Goal: Check status: Check status

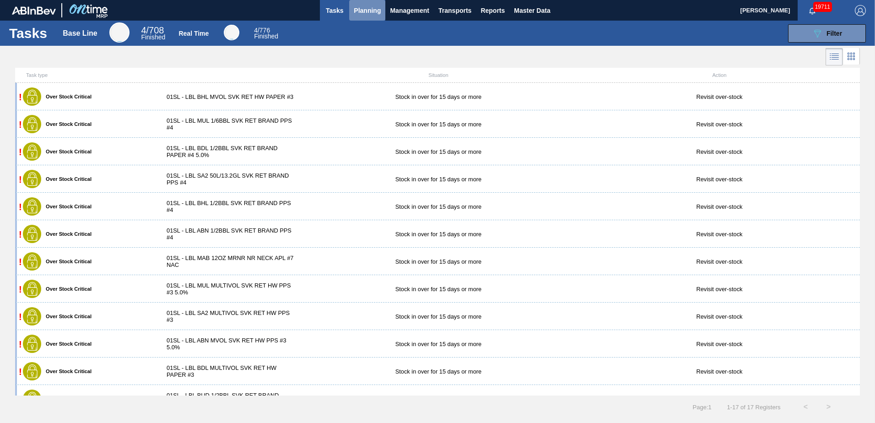
click at [366, 14] on span "Planning" at bounding box center [367, 10] width 27 height 11
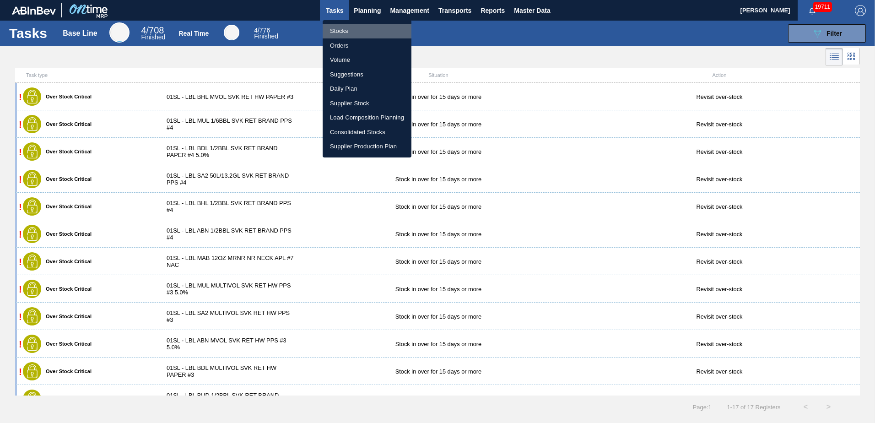
click at [361, 33] on li "Stocks" at bounding box center [367, 31] width 89 height 15
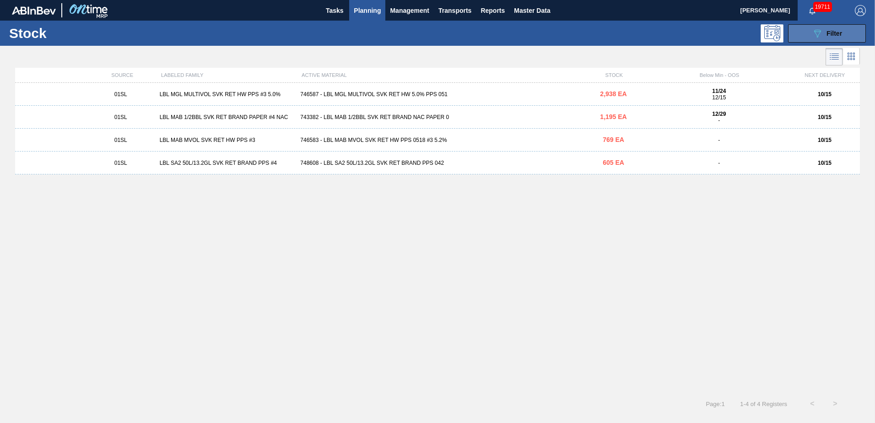
click at [819, 39] on button "089F7B8B-B2A5-4AFE-B5C0-19BA573D28AC Filter" at bounding box center [827, 33] width 78 height 18
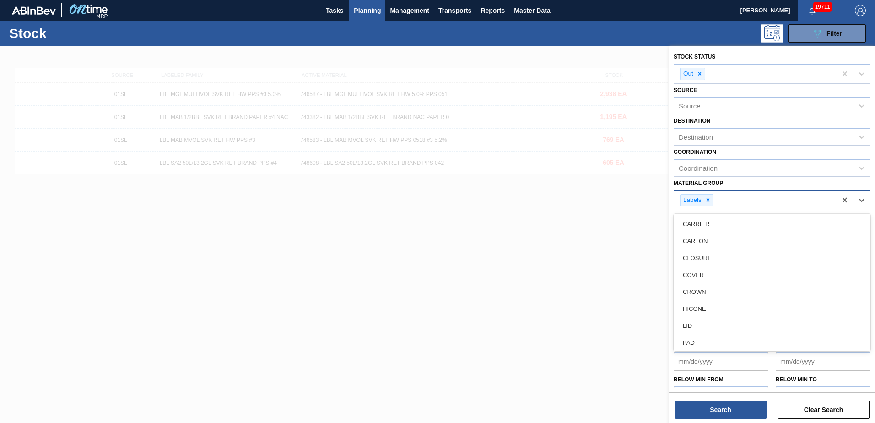
click at [713, 202] on div "Labels" at bounding box center [696, 200] width 33 height 12
click at [708, 203] on icon at bounding box center [708, 200] width 6 height 6
click at [864, 200] on icon at bounding box center [861, 198] width 9 height 9
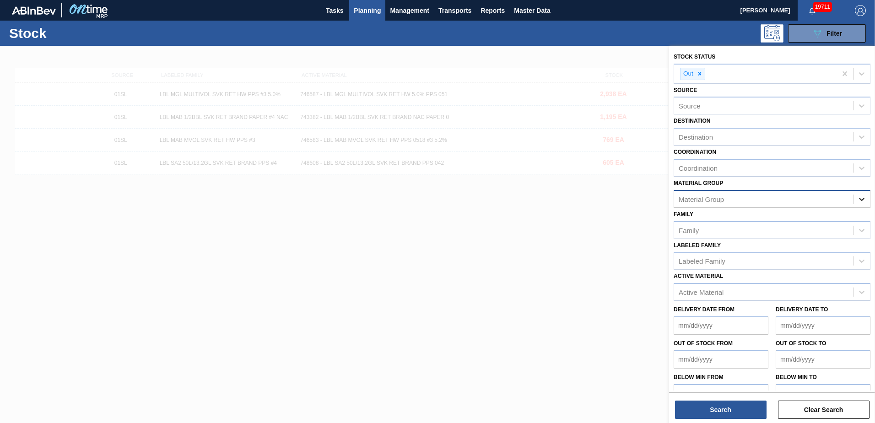
click at [864, 200] on icon at bounding box center [861, 198] width 9 height 9
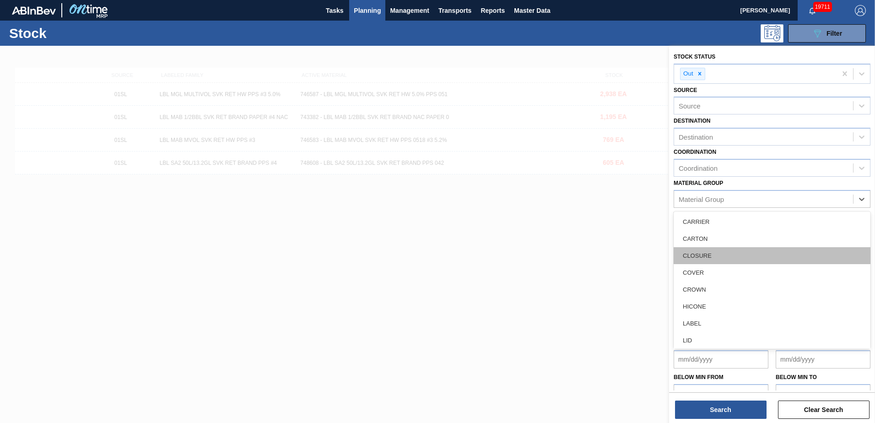
click at [754, 254] on div "CLOSURE" at bounding box center [771, 255] width 197 height 17
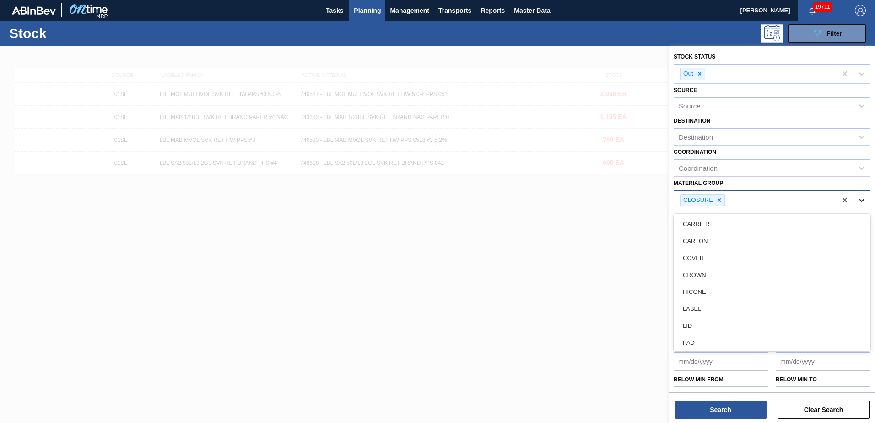
click at [859, 202] on icon at bounding box center [861, 199] width 9 height 9
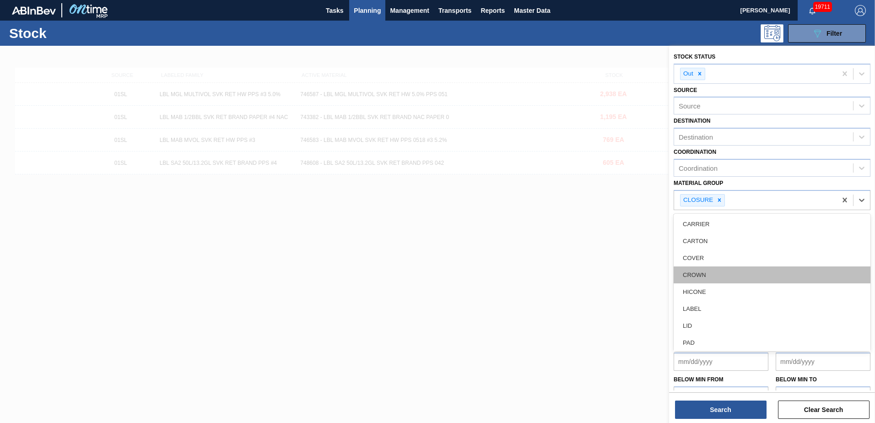
click at [767, 273] on div "CROWN" at bounding box center [771, 274] width 197 height 17
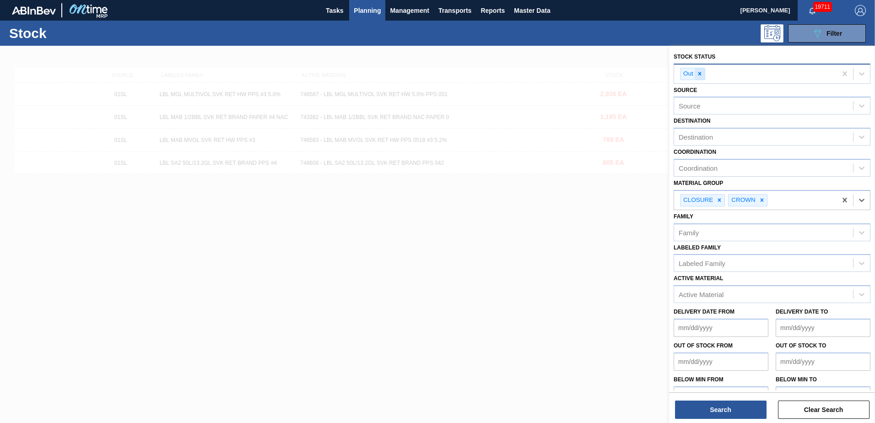
click at [701, 70] on div at bounding box center [700, 73] width 10 height 11
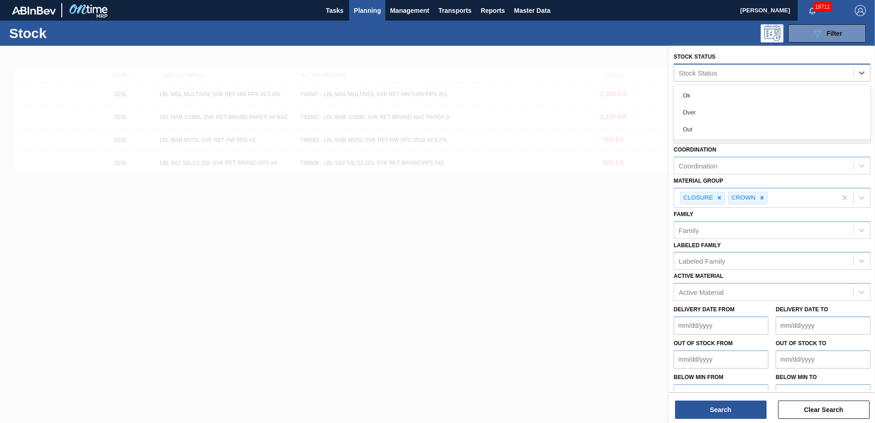
click at [711, 73] on div "Stock Status" at bounding box center [698, 73] width 38 height 8
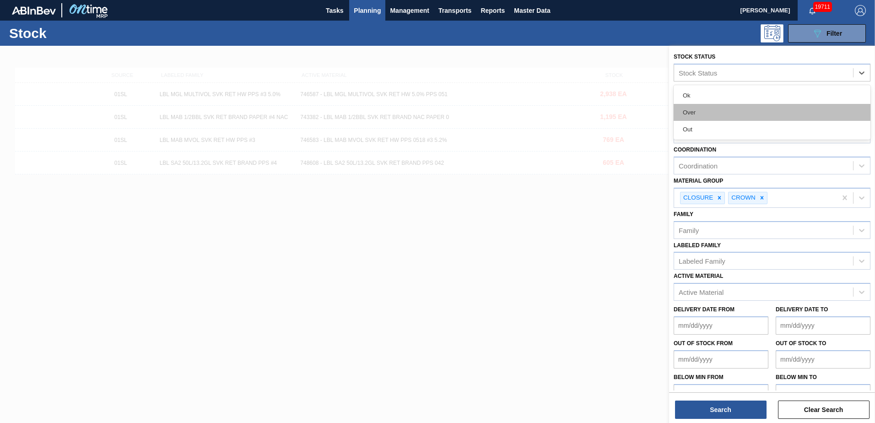
click at [707, 115] on div "Over" at bounding box center [771, 112] width 197 height 17
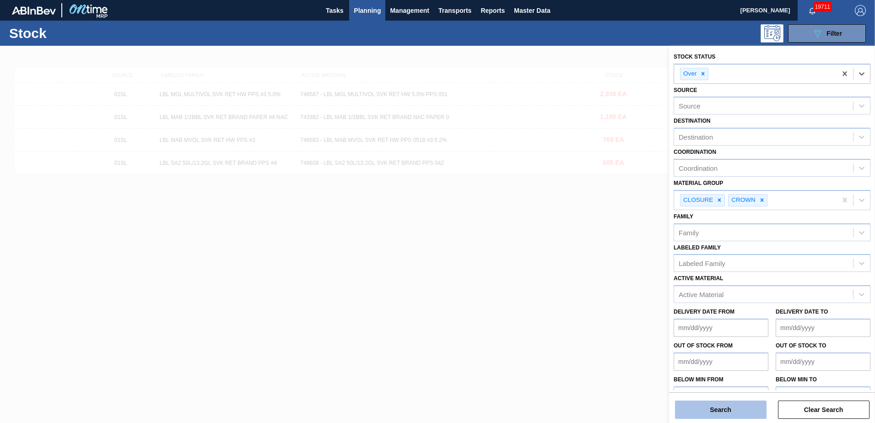
click at [715, 411] on button "Search" at bounding box center [721, 409] width 92 height 18
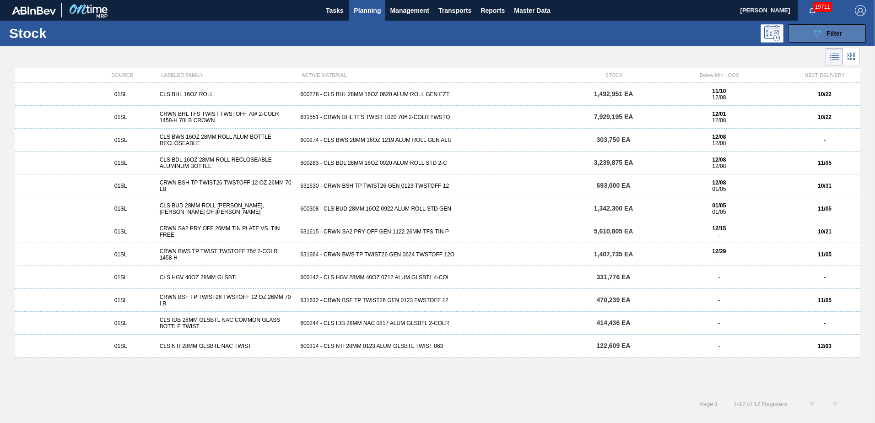
click at [816, 30] on icon at bounding box center [817, 34] width 7 height 8
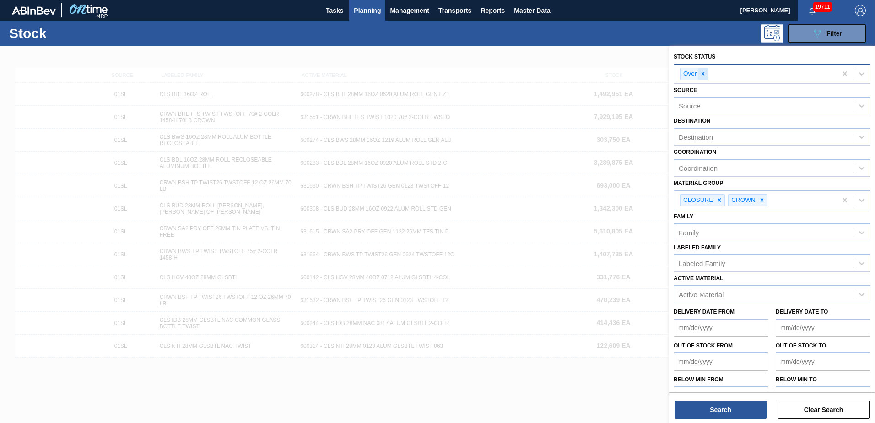
click at [703, 73] on icon at bounding box center [703, 73] width 6 height 6
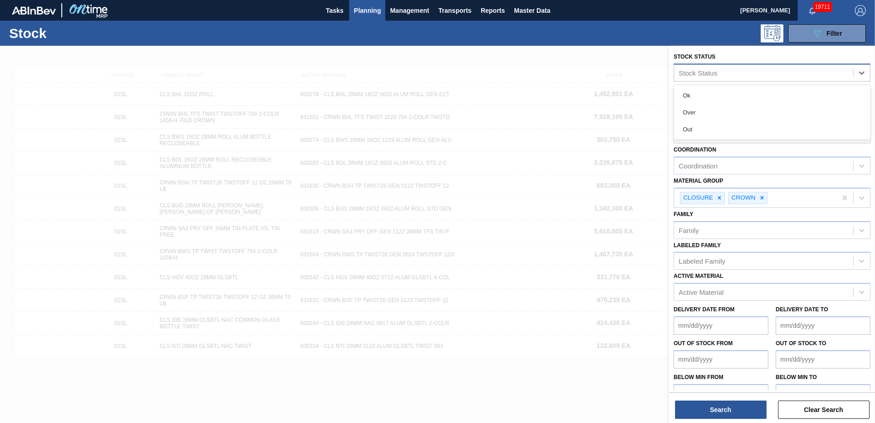
click at [797, 69] on div "Stock Status" at bounding box center [763, 72] width 179 height 13
click at [733, 124] on div "Out" at bounding box center [771, 129] width 197 height 17
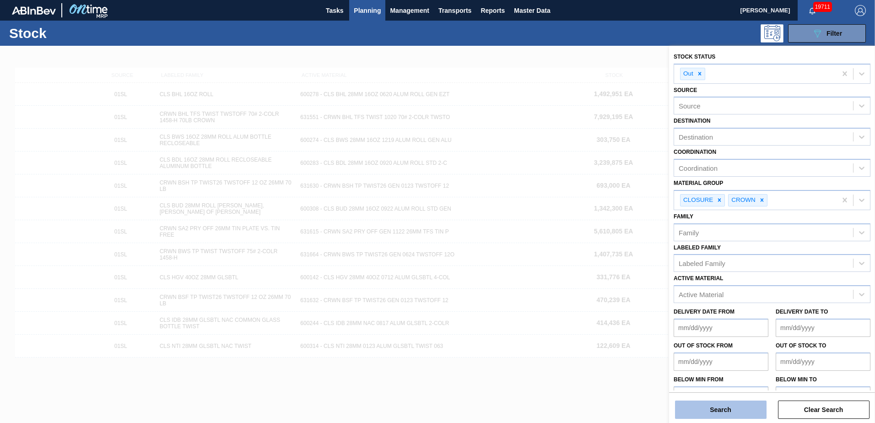
click at [738, 406] on button "Search" at bounding box center [721, 409] width 92 height 18
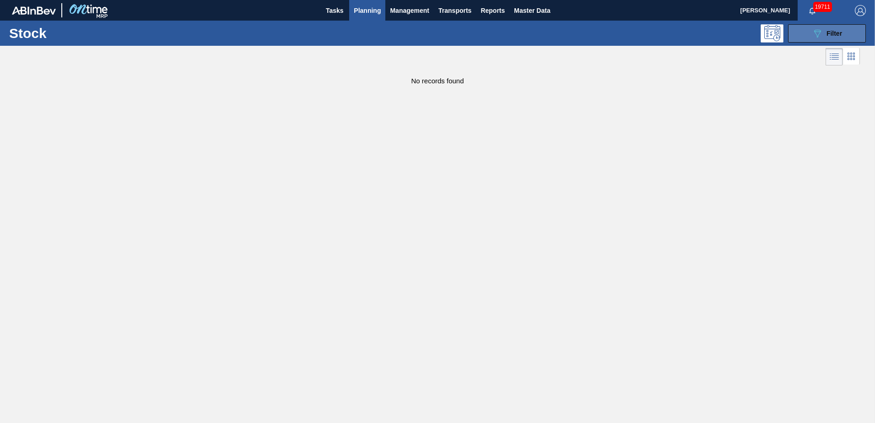
click at [833, 35] on span "Filter" at bounding box center [834, 33] width 16 height 7
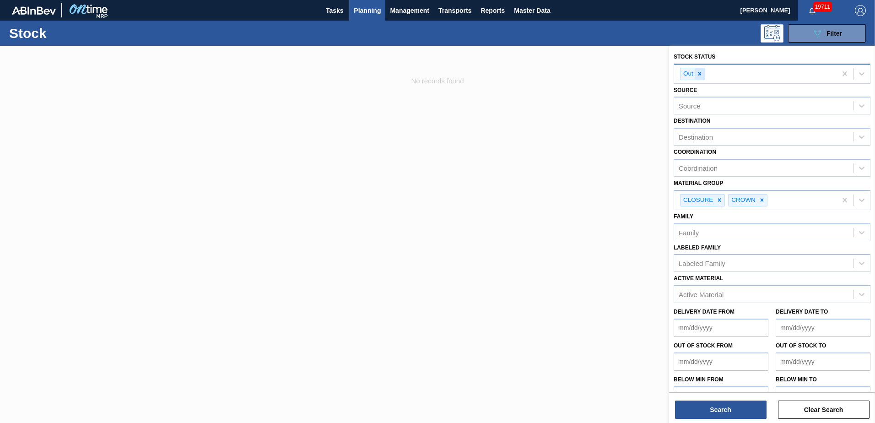
click at [699, 76] on icon at bounding box center [699, 73] width 6 height 6
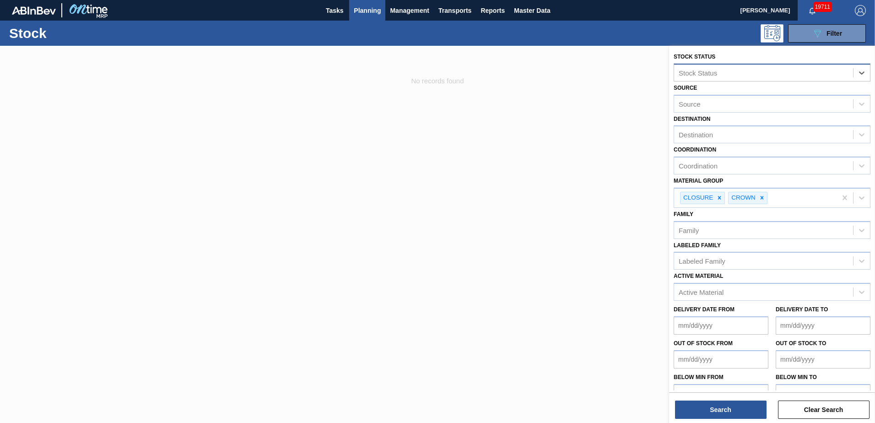
click at [700, 75] on div "Stock Status" at bounding box center [698, 73] width 38 height 8
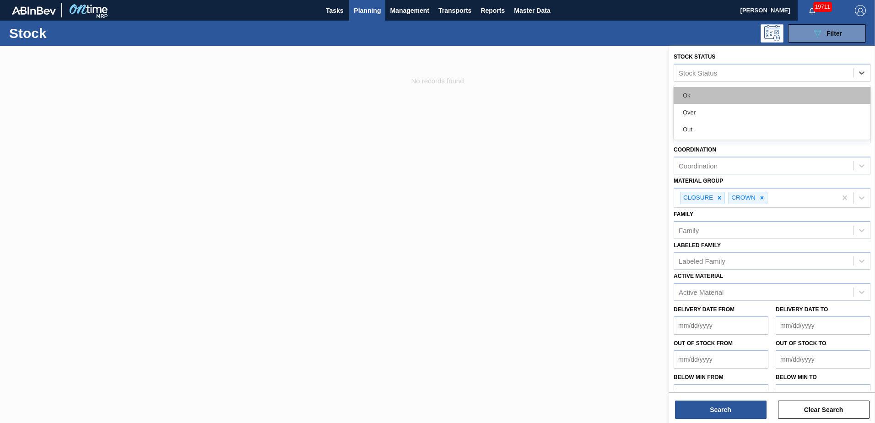
click at [705, 91] on div "Ok" at bounding box center [771, 95] width 197 height 17
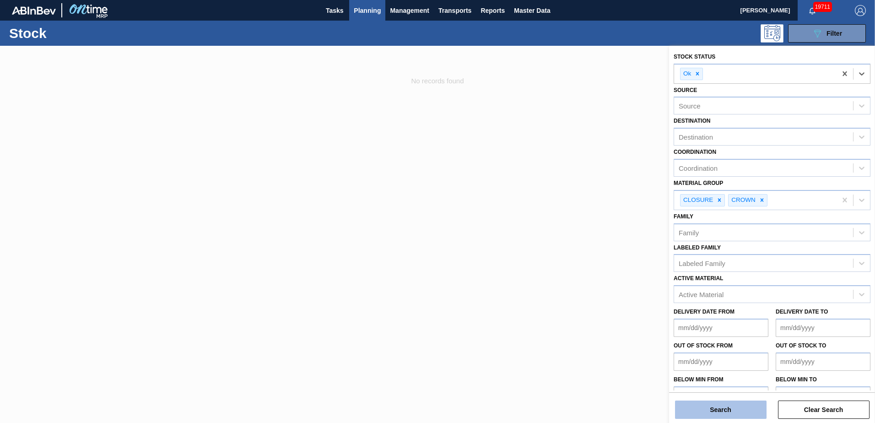
click at [737, 404] on button "Search" at bounding box center [721, 409] width 92 height 18
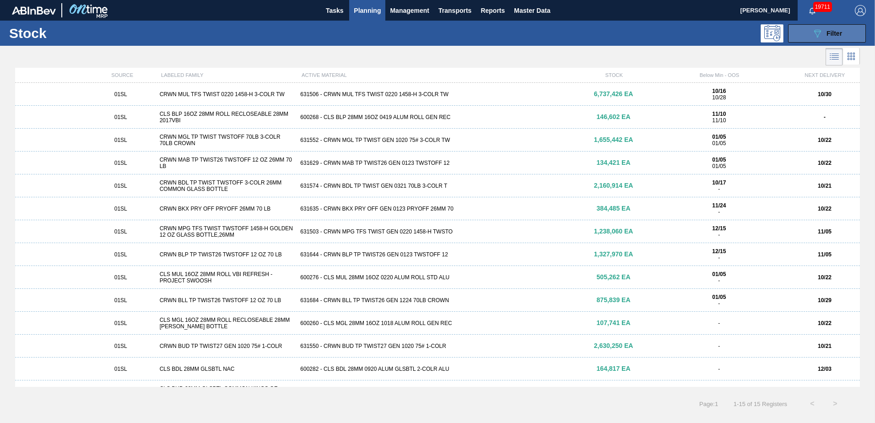
click at [806, 41] on button "089F7B8B-B2A5-4AFE-B5C0-19BA573D28AC Filter" at bounding box center [827, 33] width 78 height 18
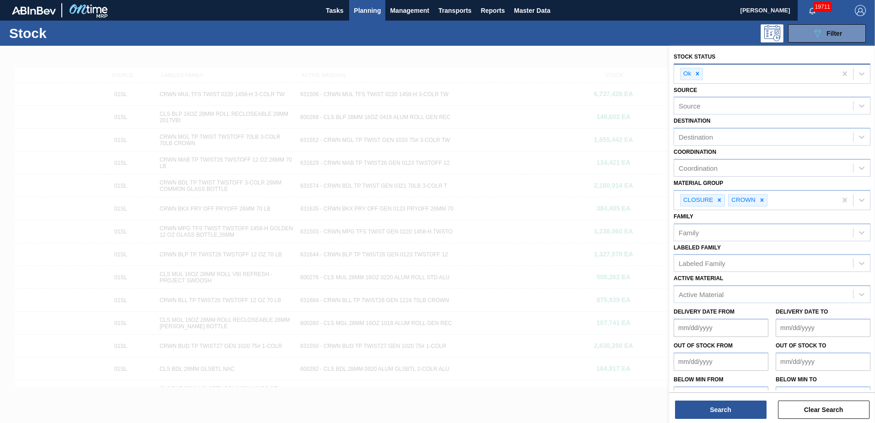
click at [690, 73] on div "Ok" at bounding box center [686, 73] width 12 height 11
click at [692, 73] on div "Ok" at bounding box center [691, 74] width 23 height 12
click at [698, 72] on icon at bounding box center [697, 73] width 6 height 6
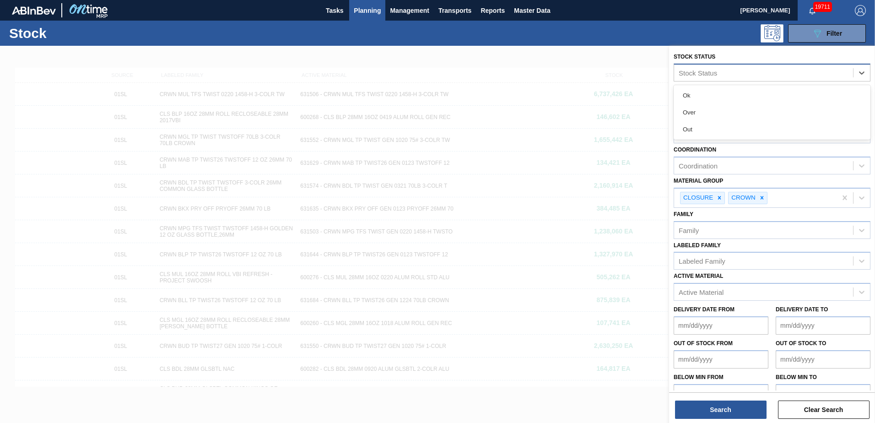
click at [699, 73] on div "Stock Status" at bounding box center [698, 73] width 38 height 8
click at [705, 111] on div "Over" at bounding box center [771, 112] width 197 height 17
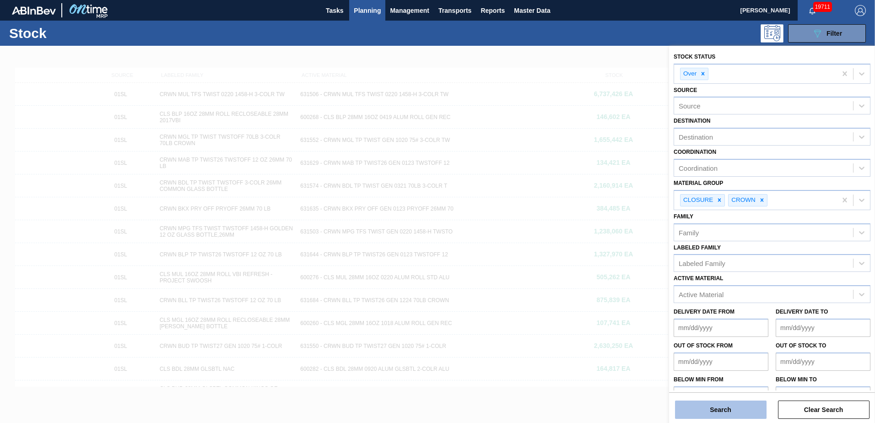
click at [701, 407] on button "Search" at bounding box center [721, 409] width 92 height 18
